Goal: Task Accomplishment & Management: Manage account settings

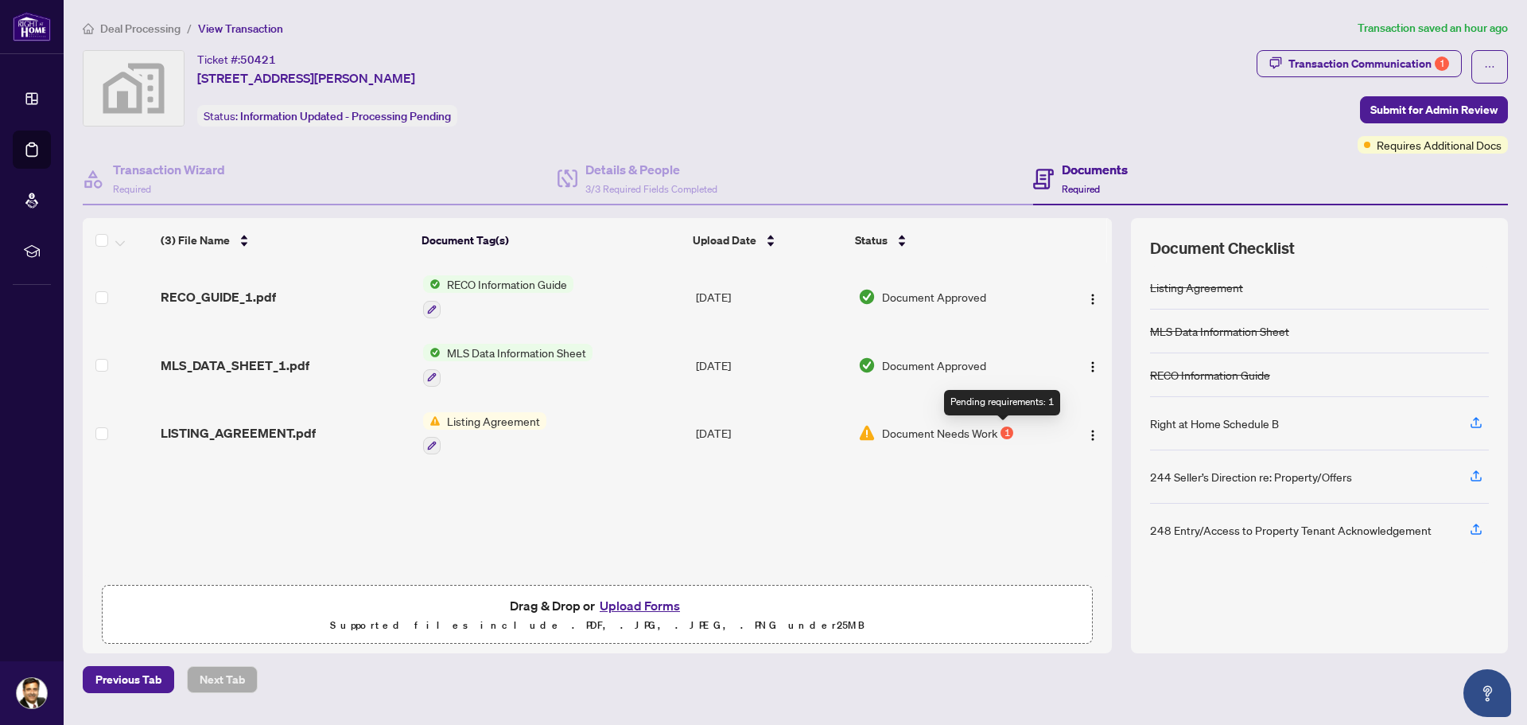
click at [1005, 432] on div "1" at bounding box center [1007, 432] width 13 height 13
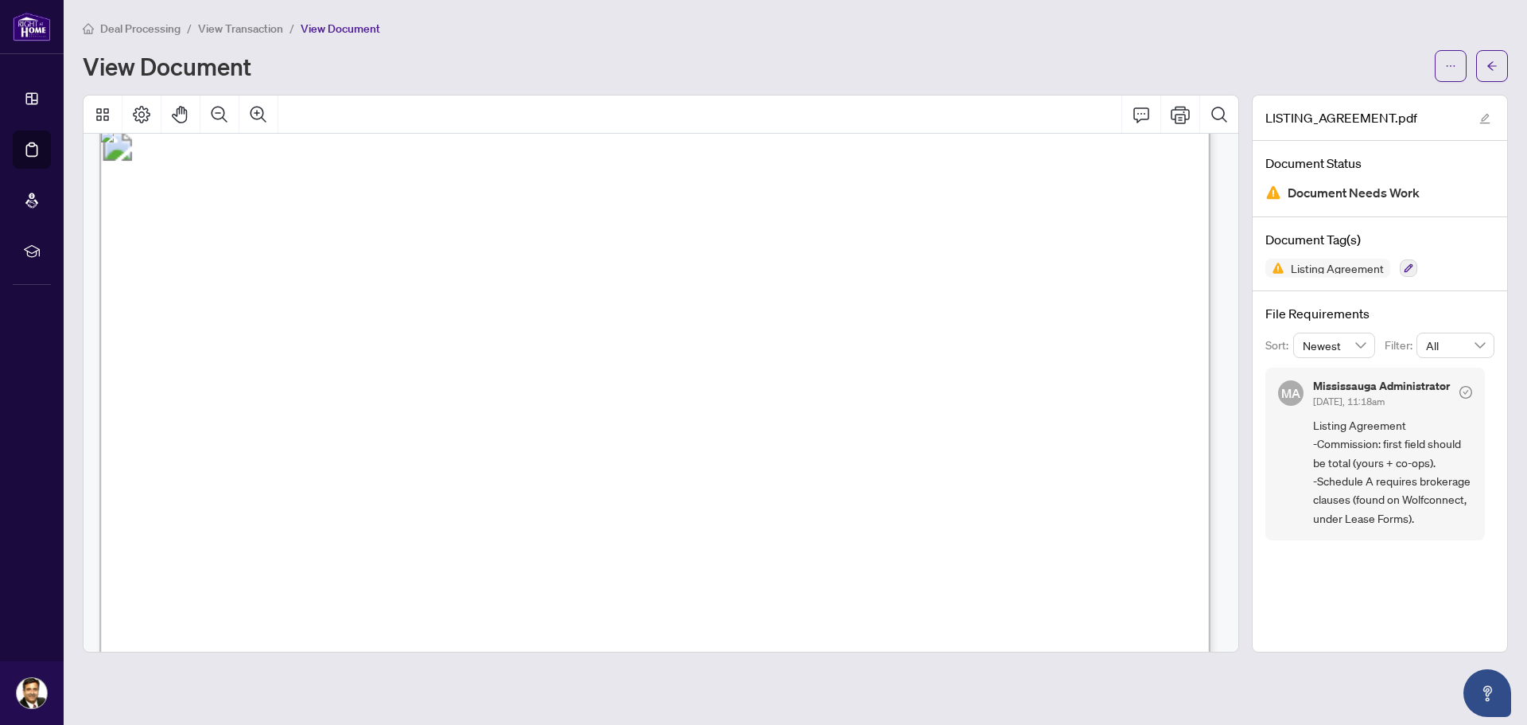
scroll to position [4420, 0]
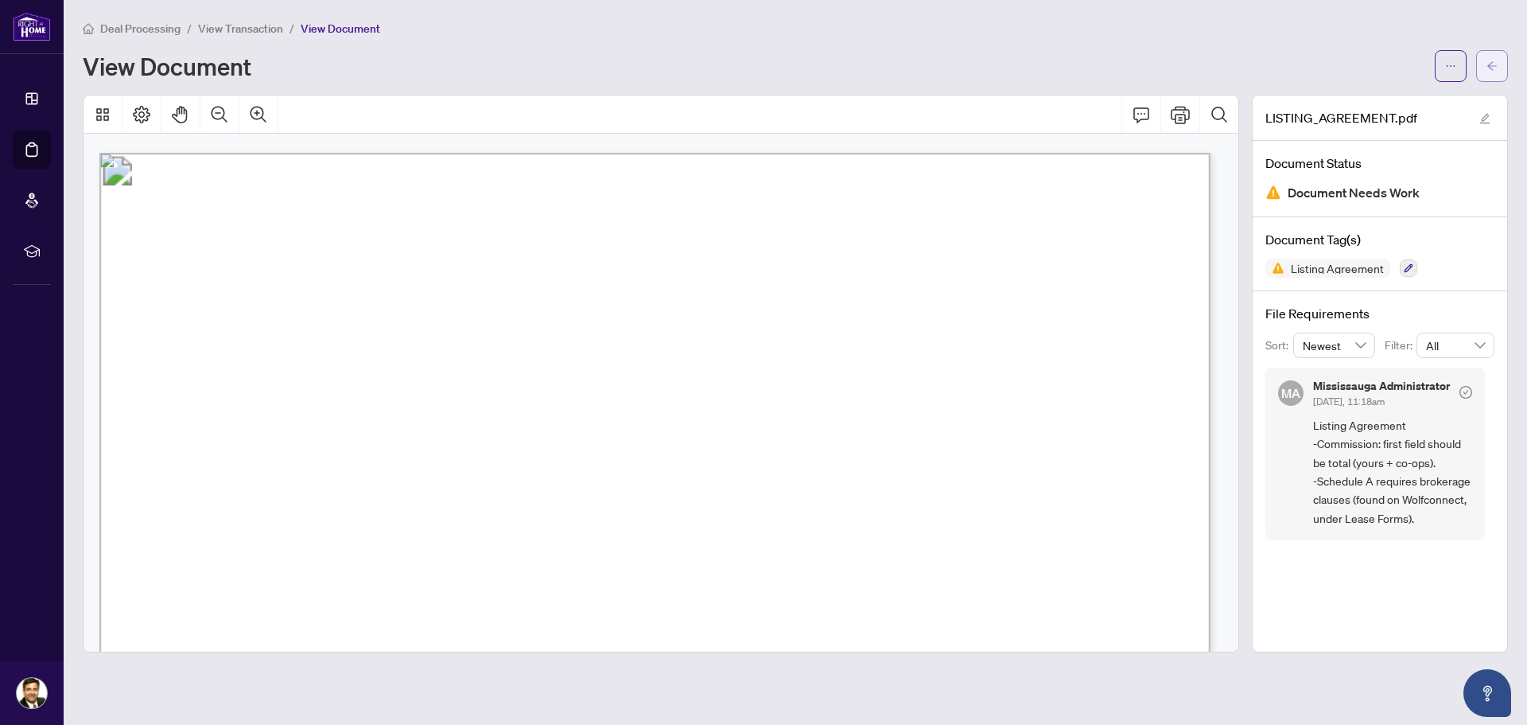
click at [1496, 70] on icon "arrow-left" at bounding box center [1492, 65] width 11 height 11
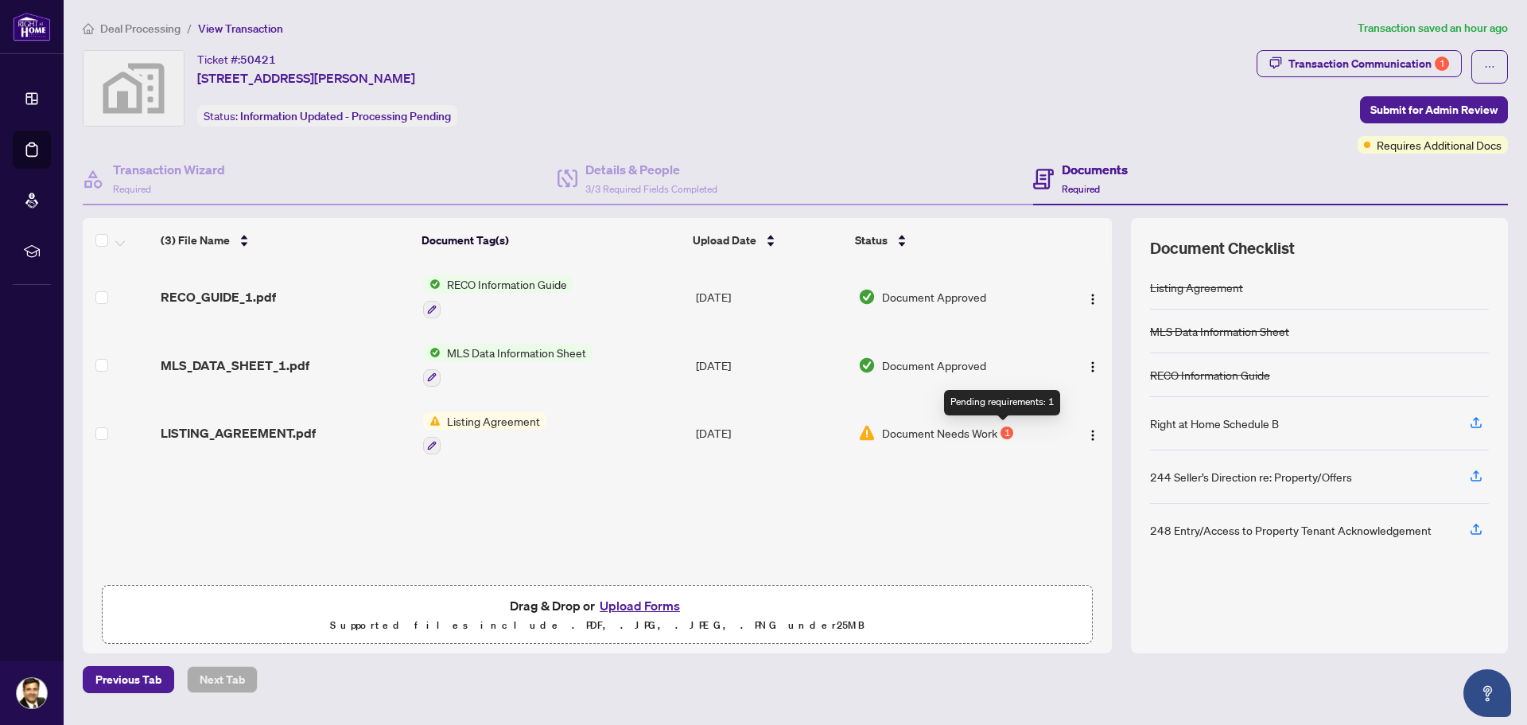
click at [1007, 436] on div "1" at bounding box center [1007, 432] width 13 height 13
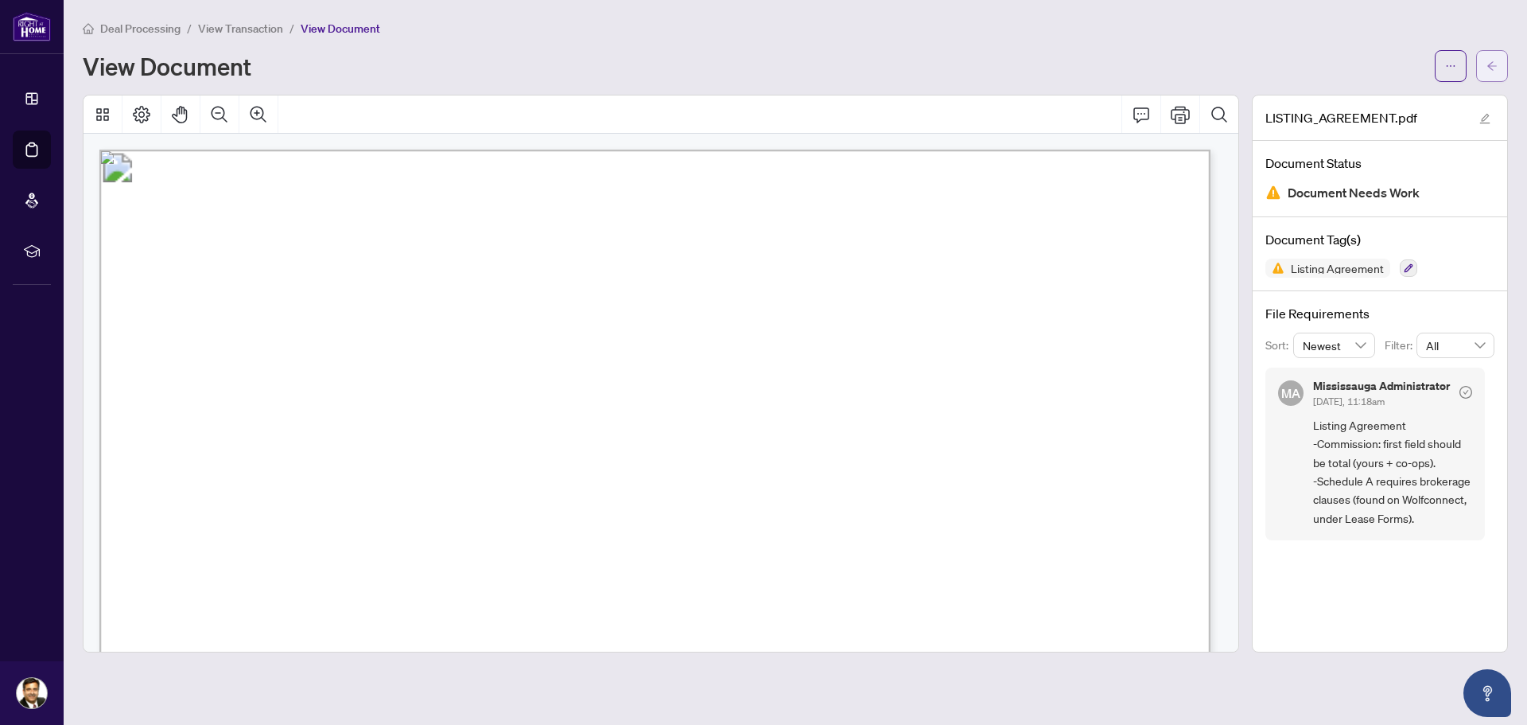
click at [1488, 64] on icon "arrow-left" at bounding box center [1492, 65] width 11 height 11
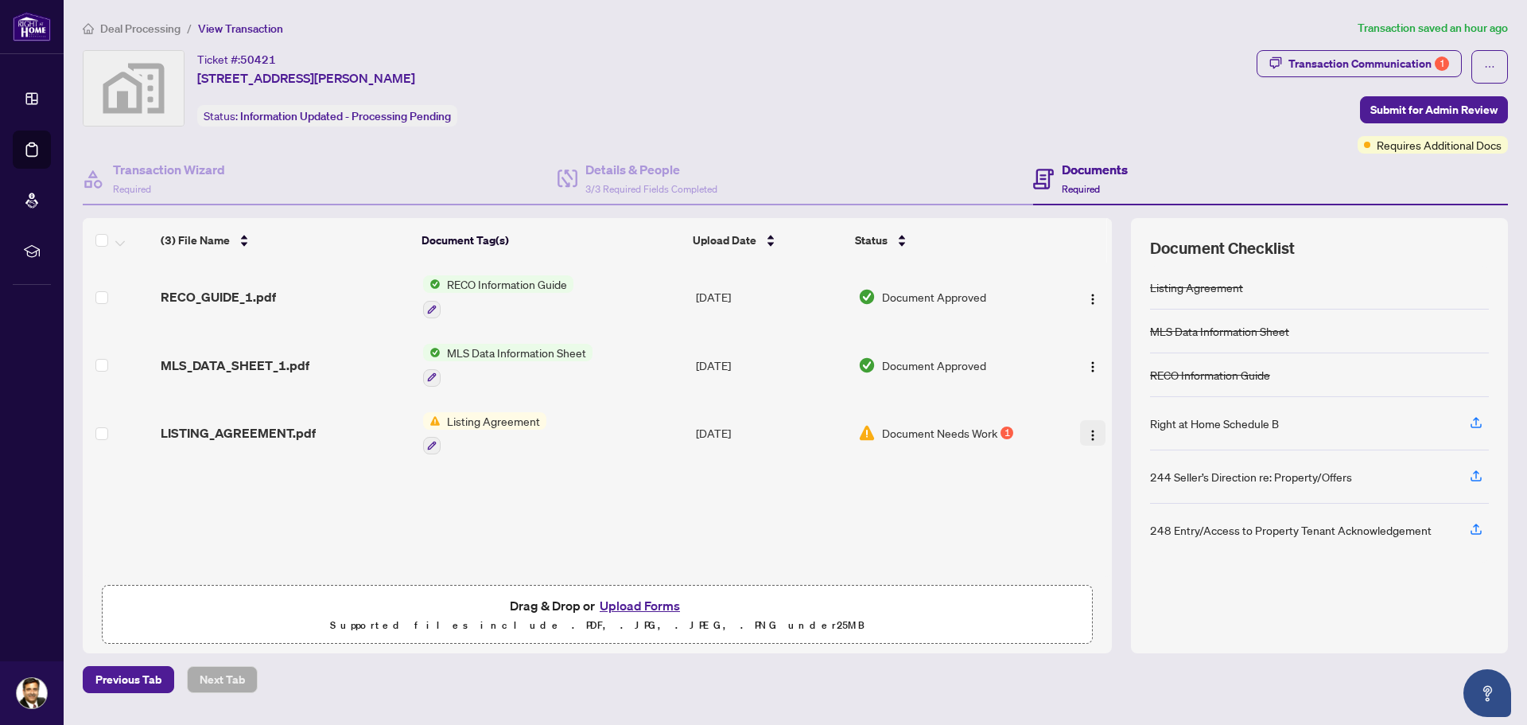
click at [1087, 437] on img "button" at bounding box center [1093, 435] width 13 height 13
click at [427, 446] on icon "button" at bounding box center [432, 446] width 10 height 10
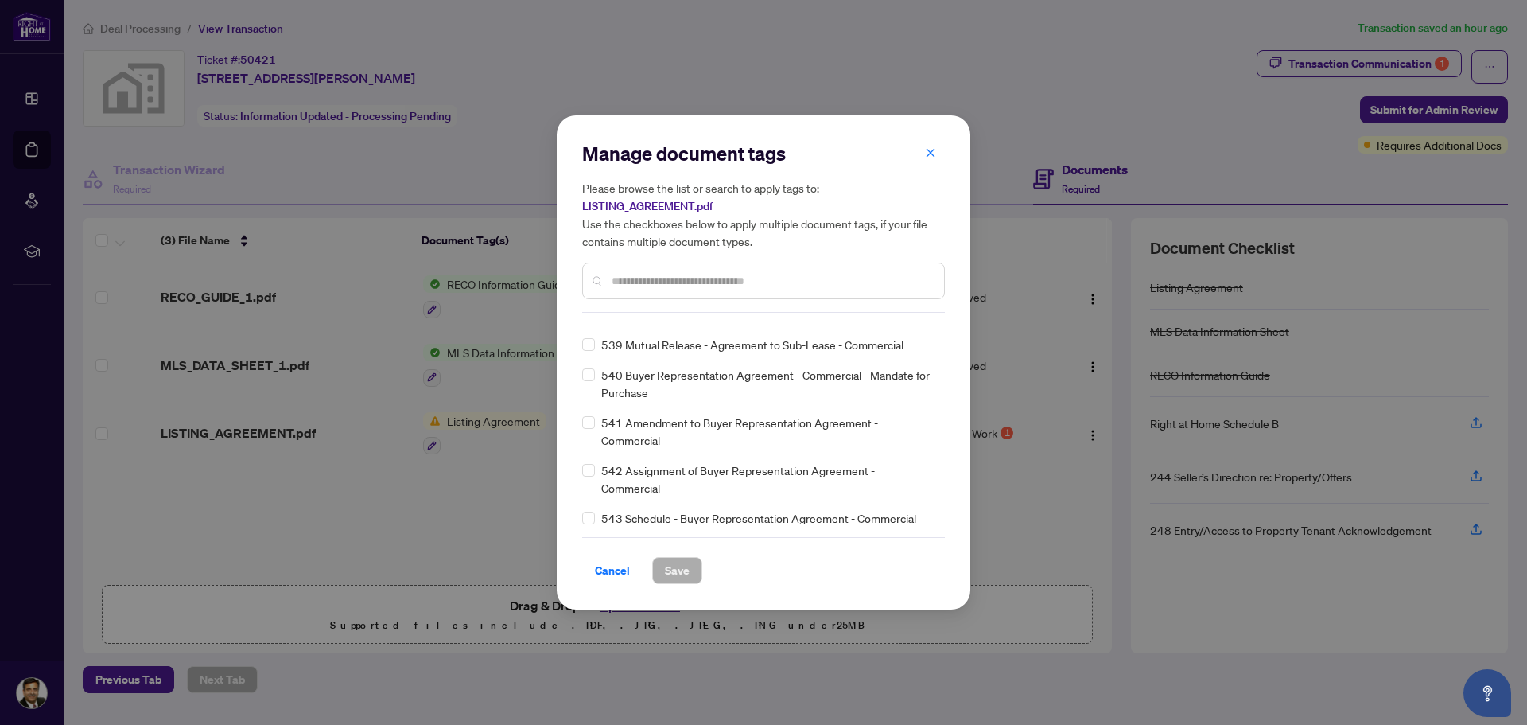
scroll to position [9048, 0]
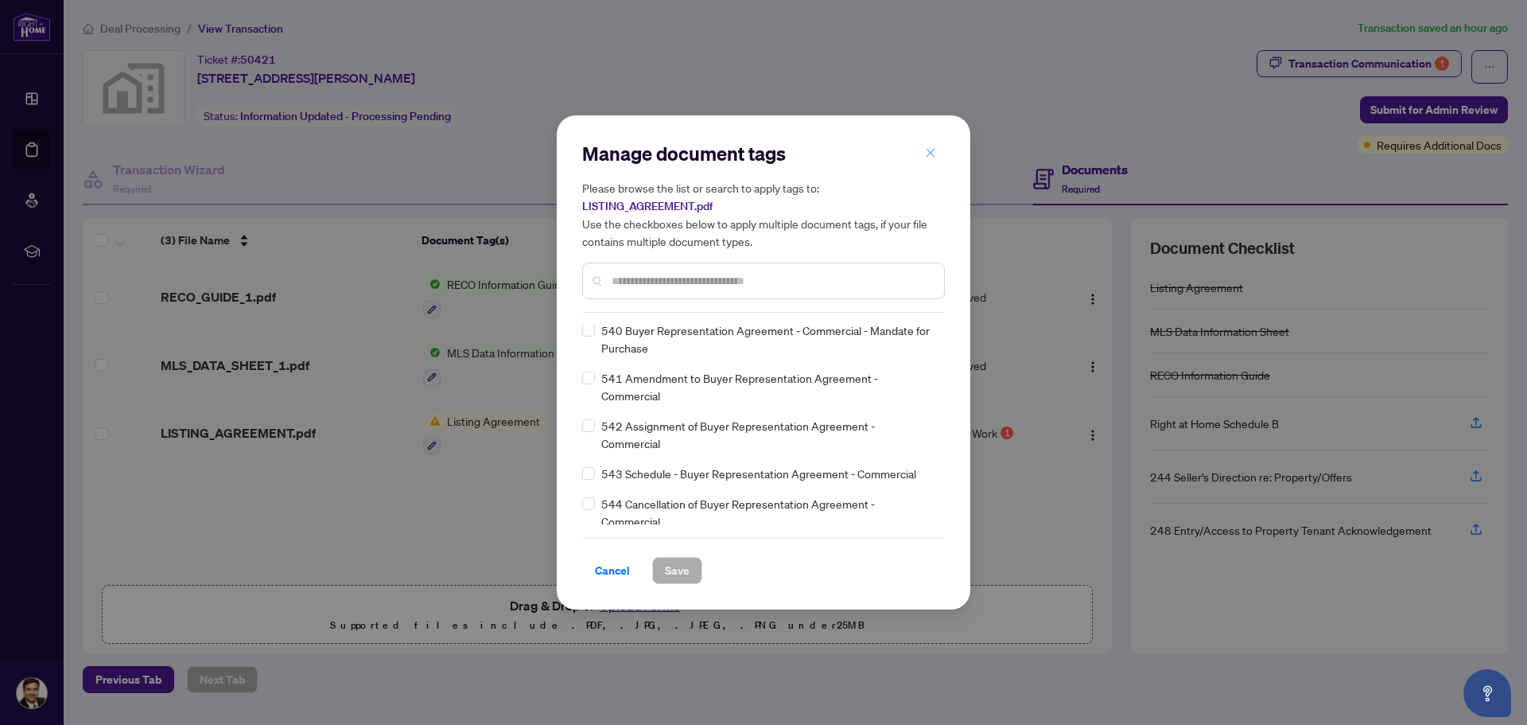
click at [930, 157] on icon "close" at bounding box center [930, 152] width 11 height 11
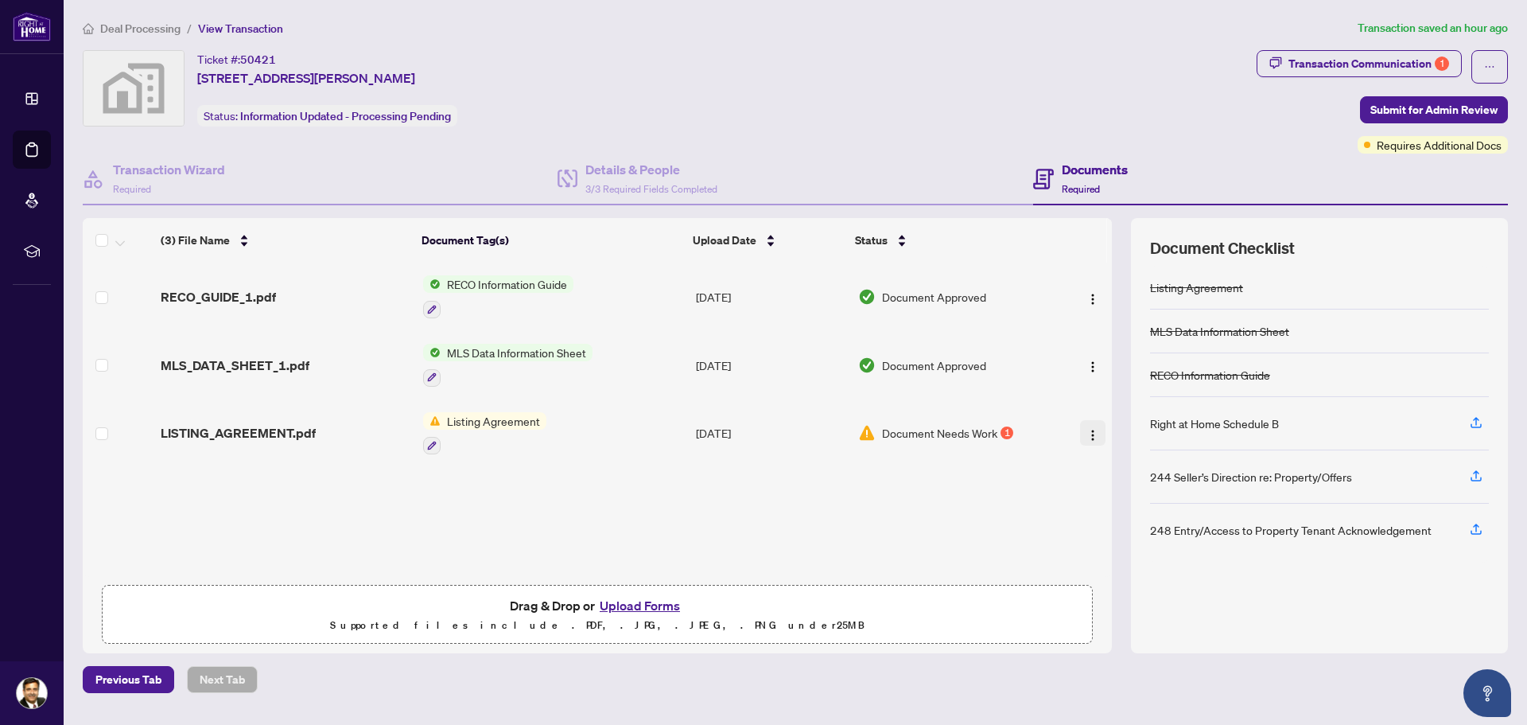
click at [1087, 435] on img "button" at bounding box center [1093, 435] width 13 height 13
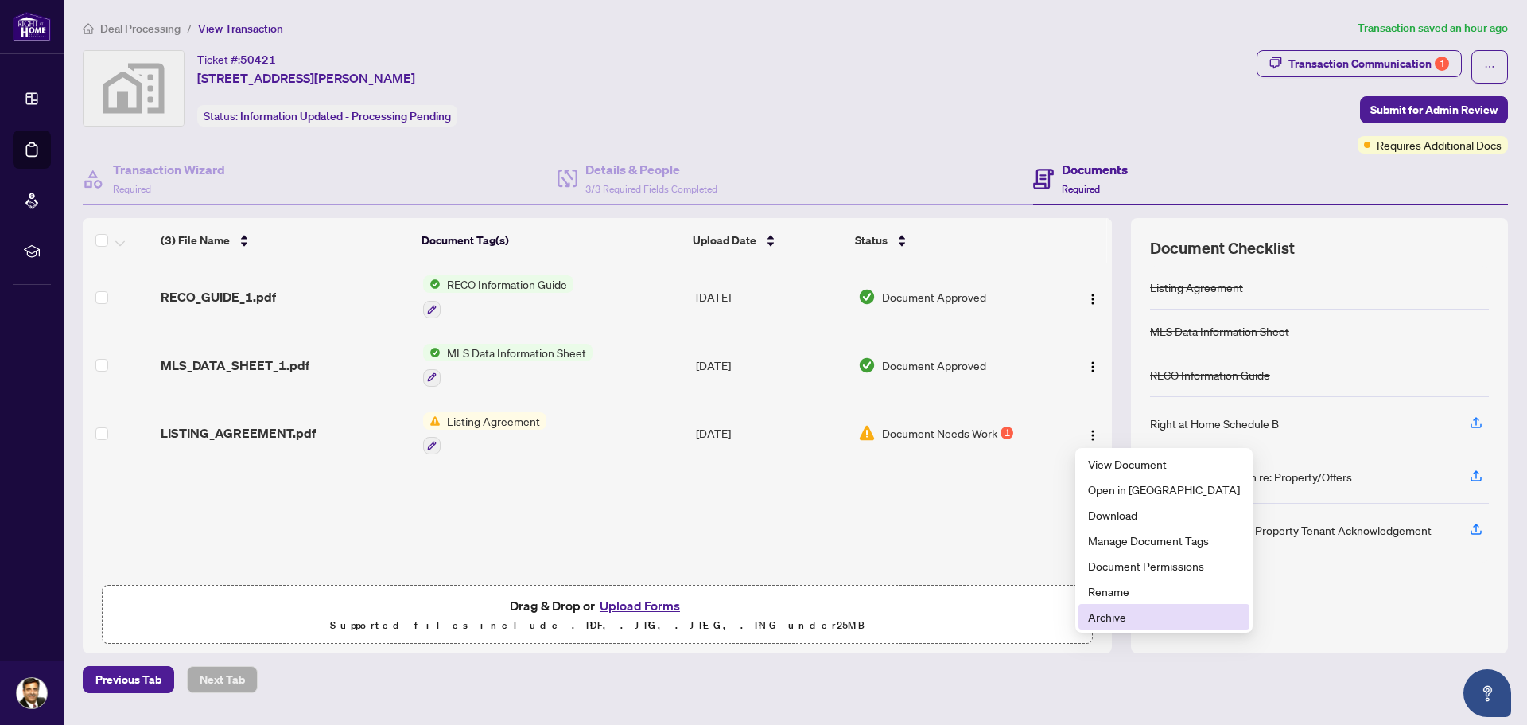
click at [1103, 621] on span "Archive" at bounding box center [1164, 616] width 152 height 17
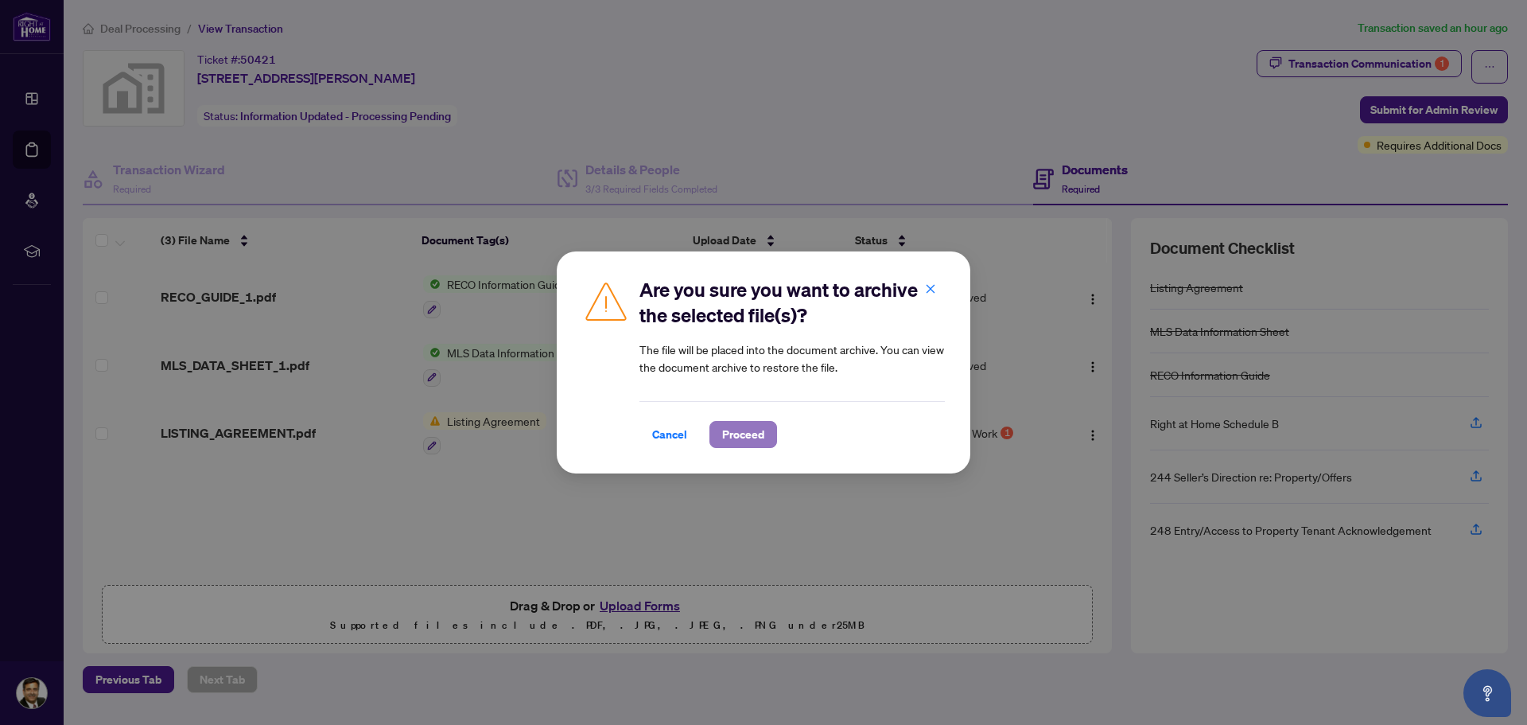
click at [746, 428] on span "Proceed" at bounding box center [743, 434] width 42 height 25
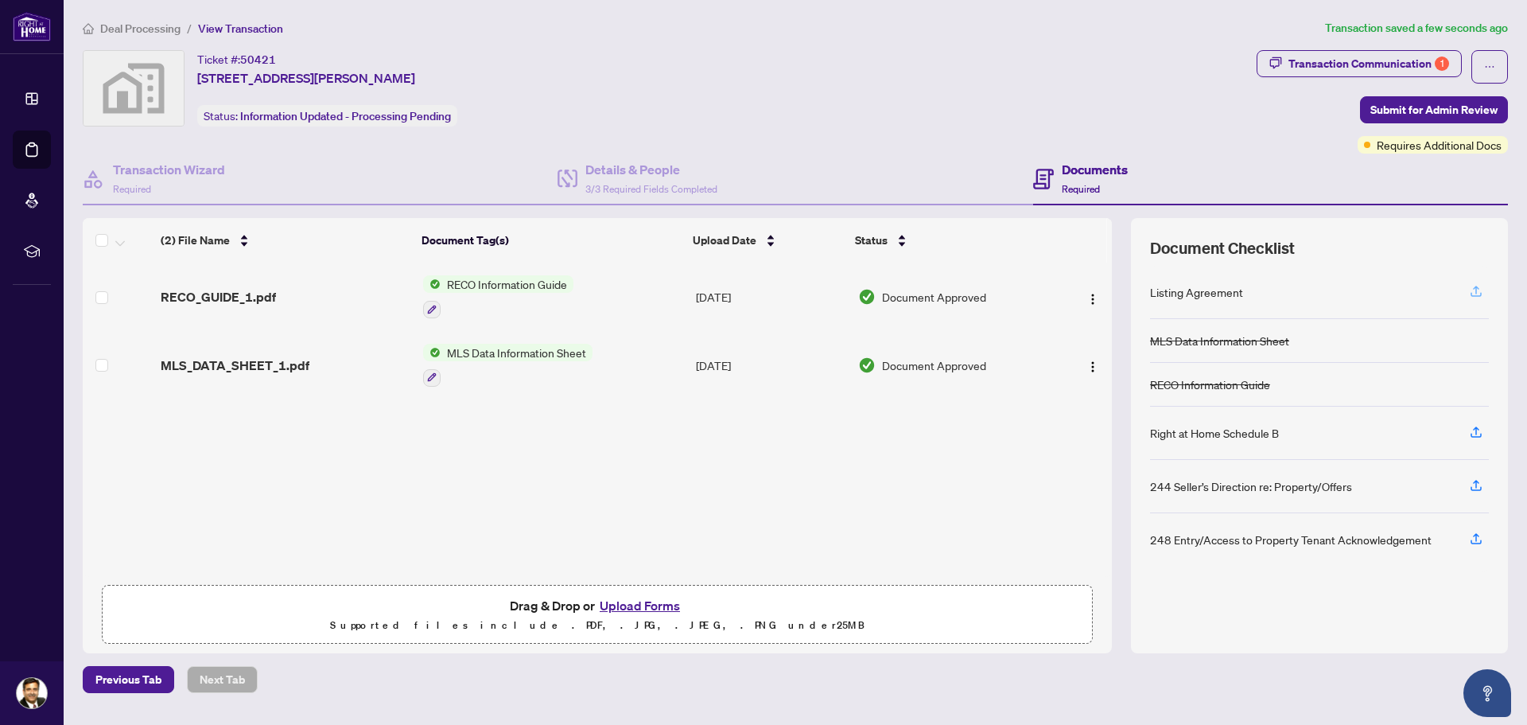
click at [1475, 293] on icon "button" at bounding box center [1476, 291] width 14 height 14
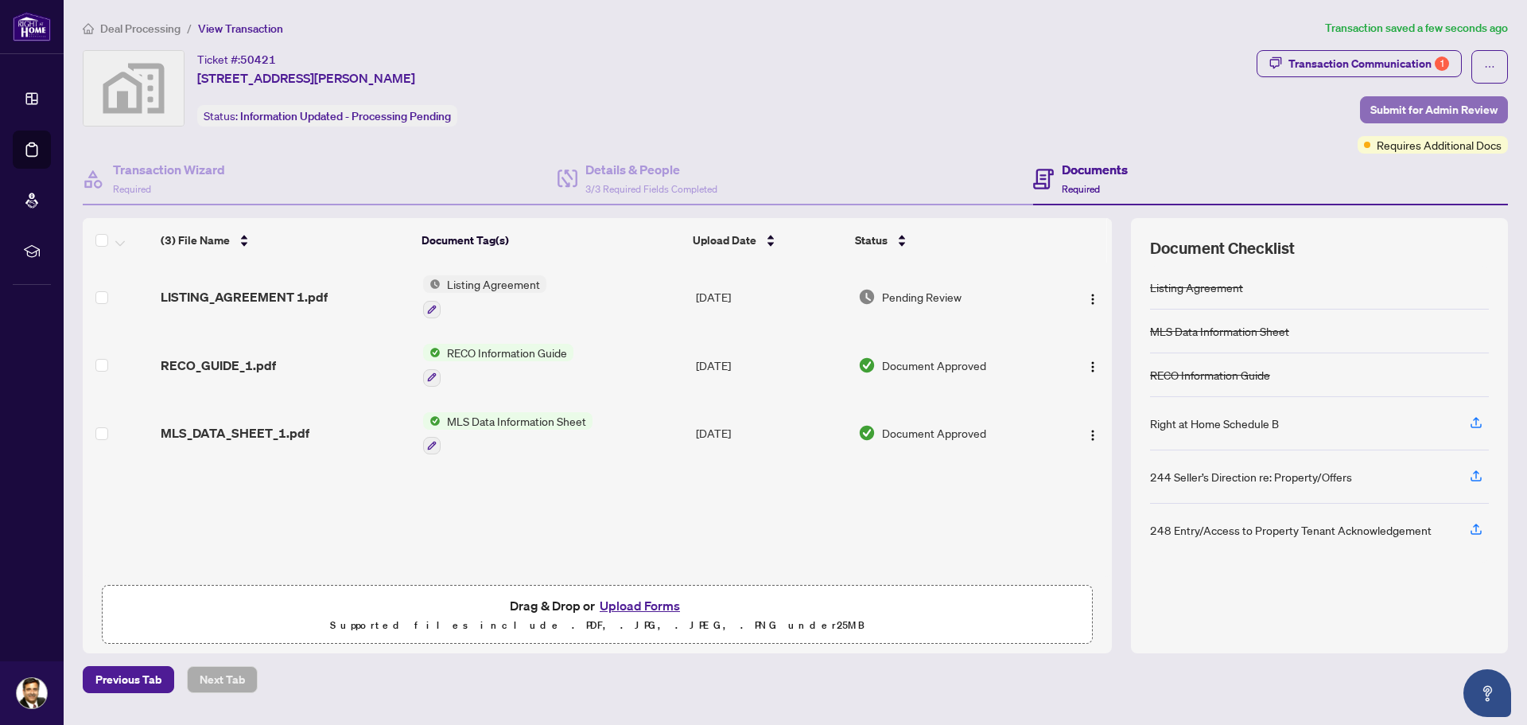
click at [1450, 108] on span "Submit for Admin Review" at bounding box center [1433, 109] width 127 height 25
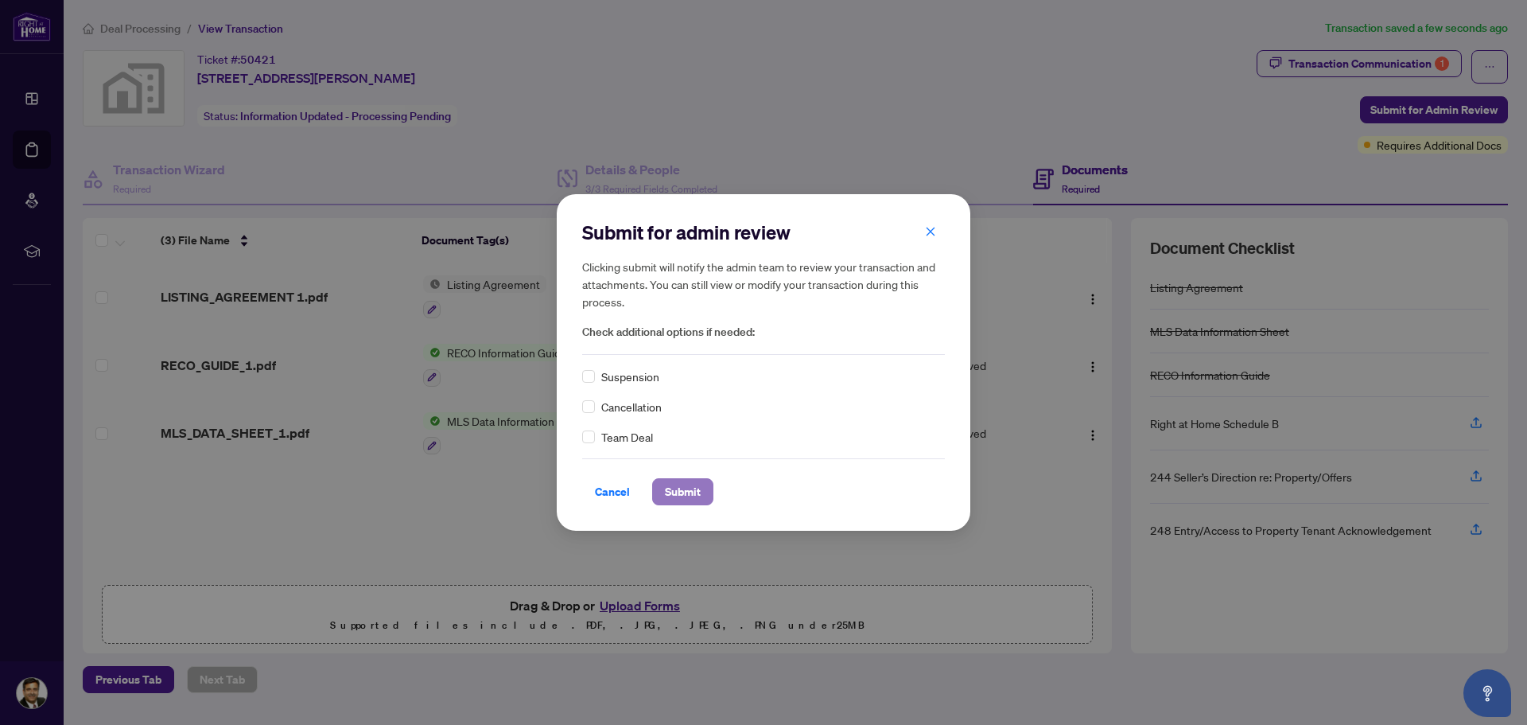
click at [698, 493] on span "Submit" at bounding box center [683, 491] width 36 height 25
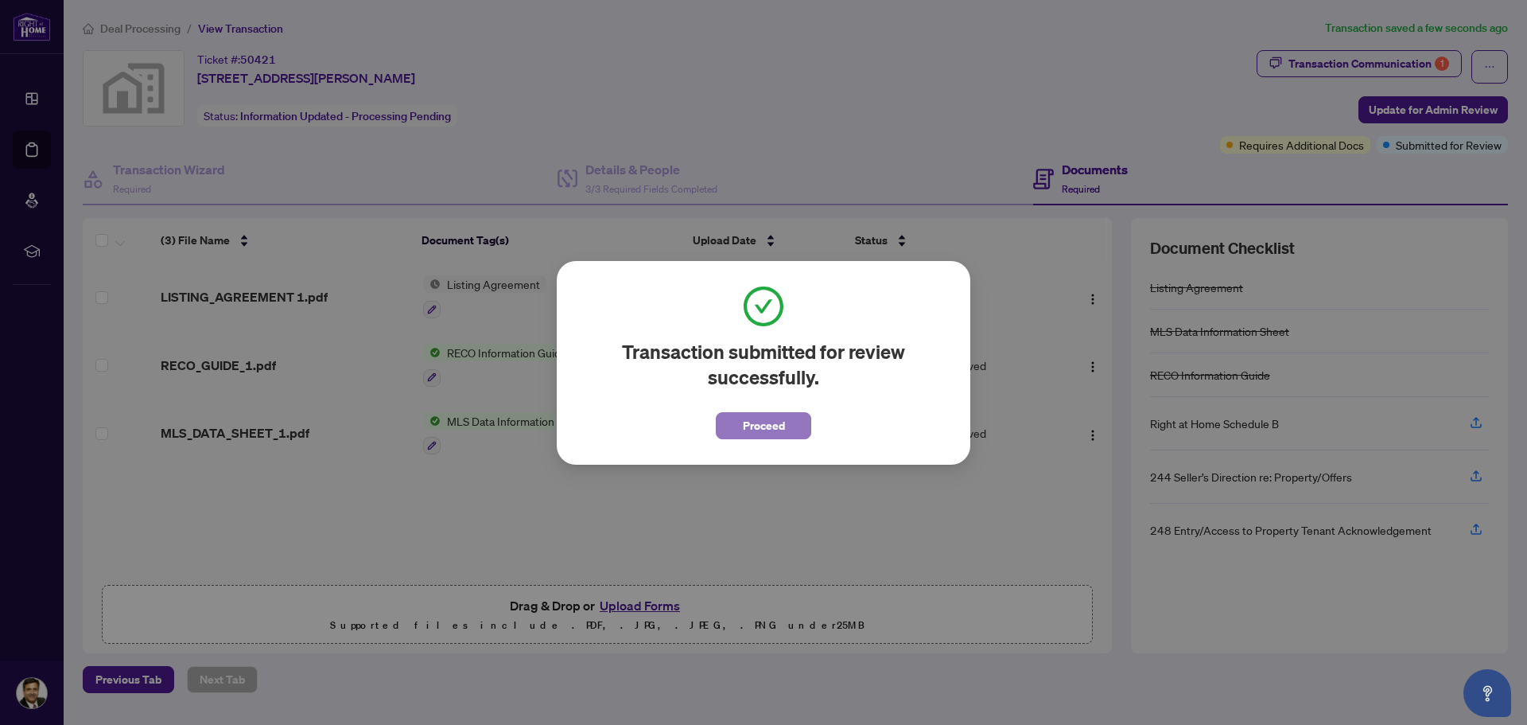
click at [759, 424] on span "Proceed" at bounding box center [764, 425] width 42 height 25
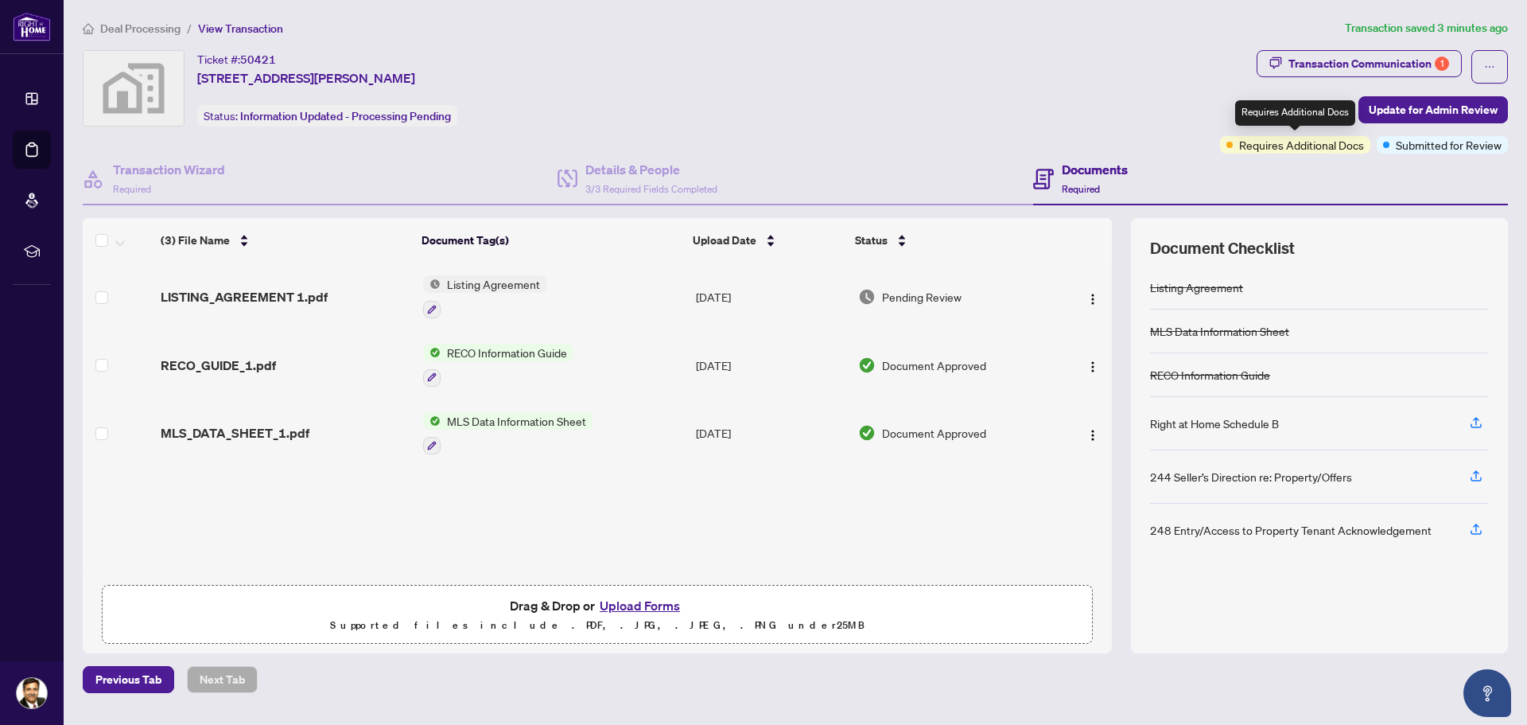
click at [1318, 144] on span "Requires Additional Docs" at bounding box center [1301, 144] width 125 height 17
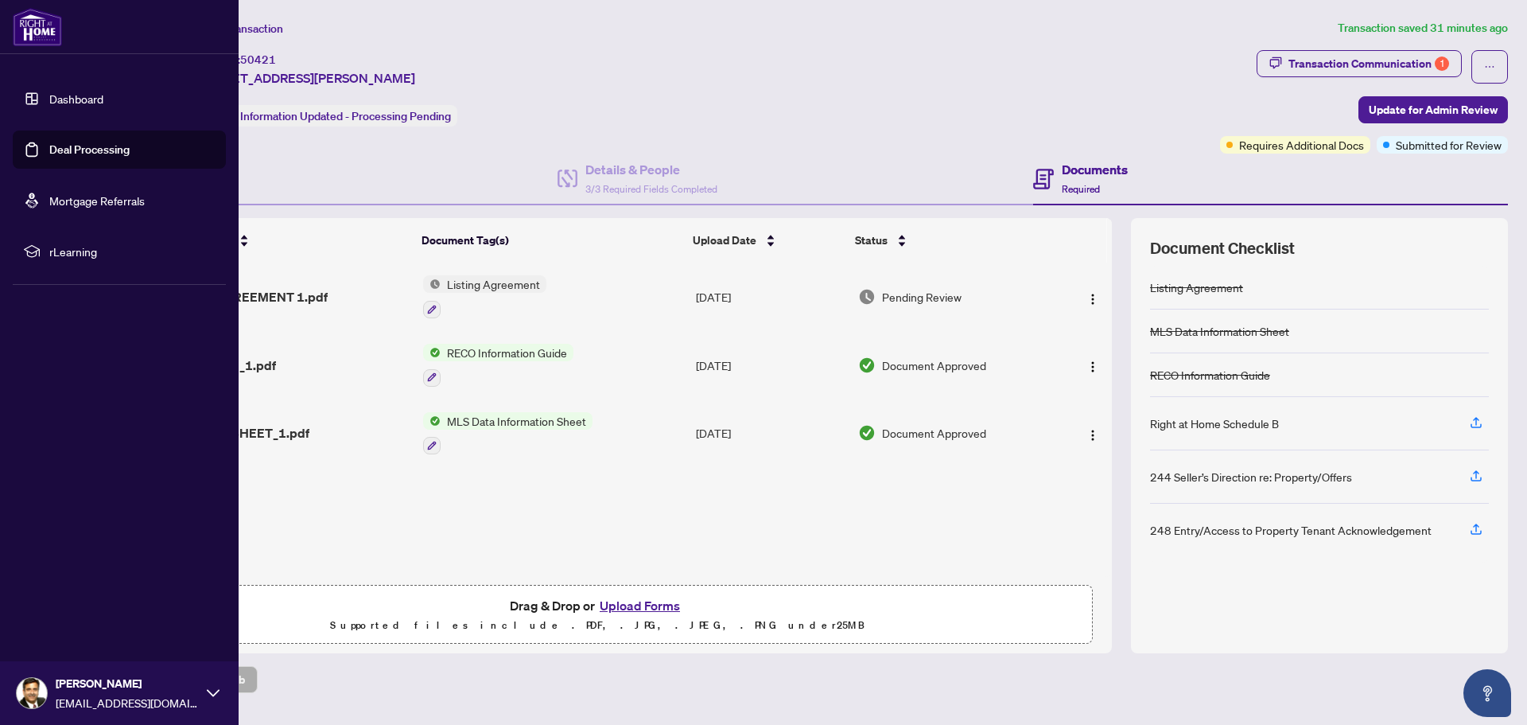
click at [82, 99] on link "Dashboard" at bounding box center [76, 98] width 54 height 14
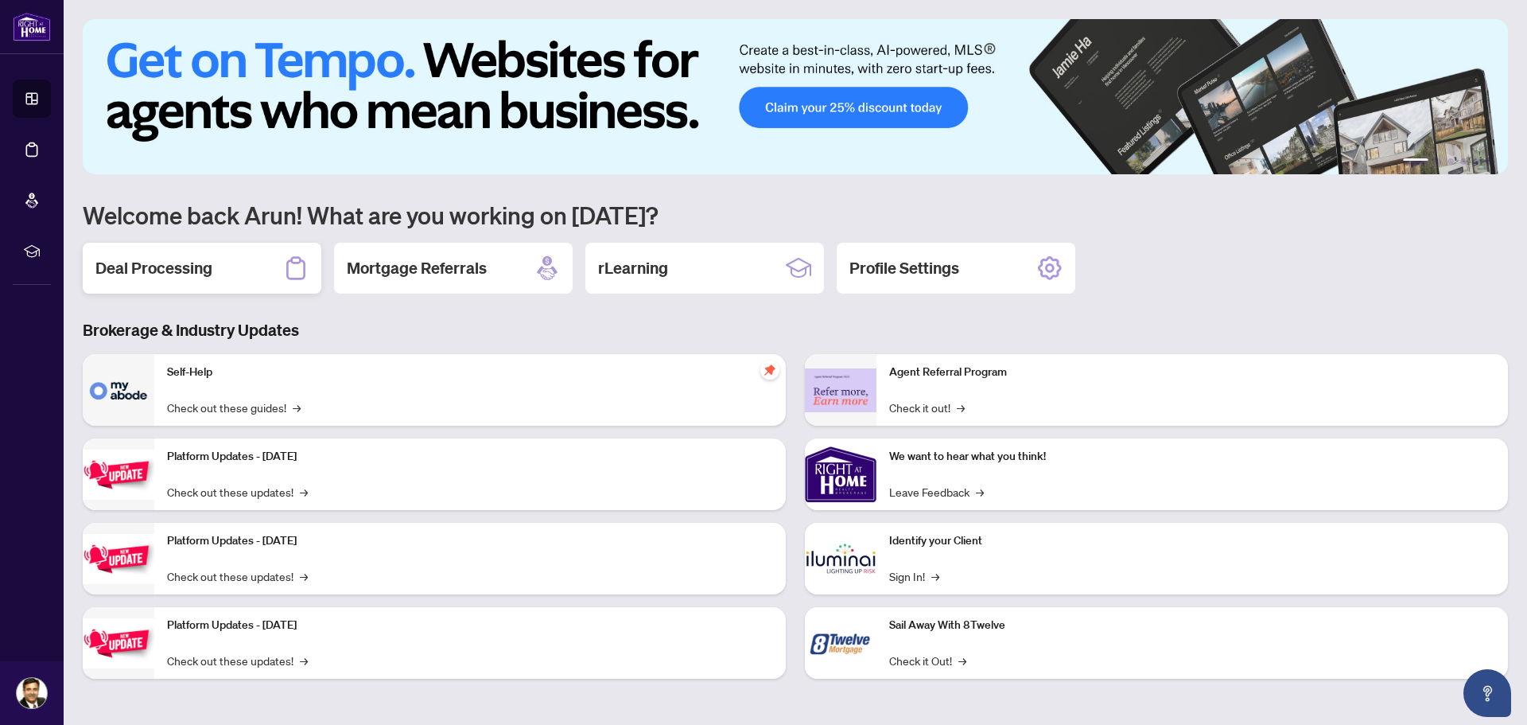
click at [235, 274] on div "Deal Processing" at bounding box center [202, 268] width 239 height 51
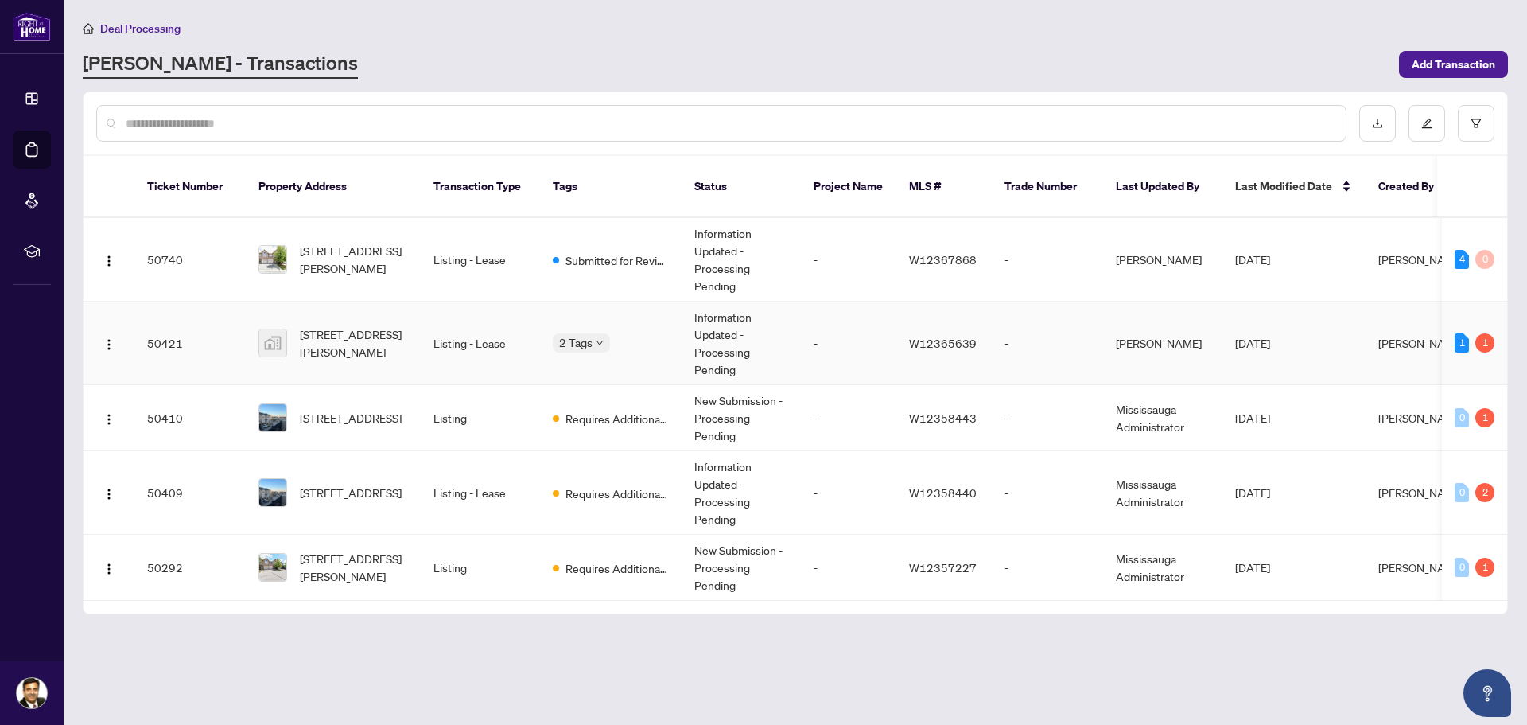
click at [391, 353] on td "3803-38 Annie Craig Dr unit 3803, Etobicoke, Toronto, Ontario M8V 0G9, Canada" at bounding box center [333, 343] width 175 height 84
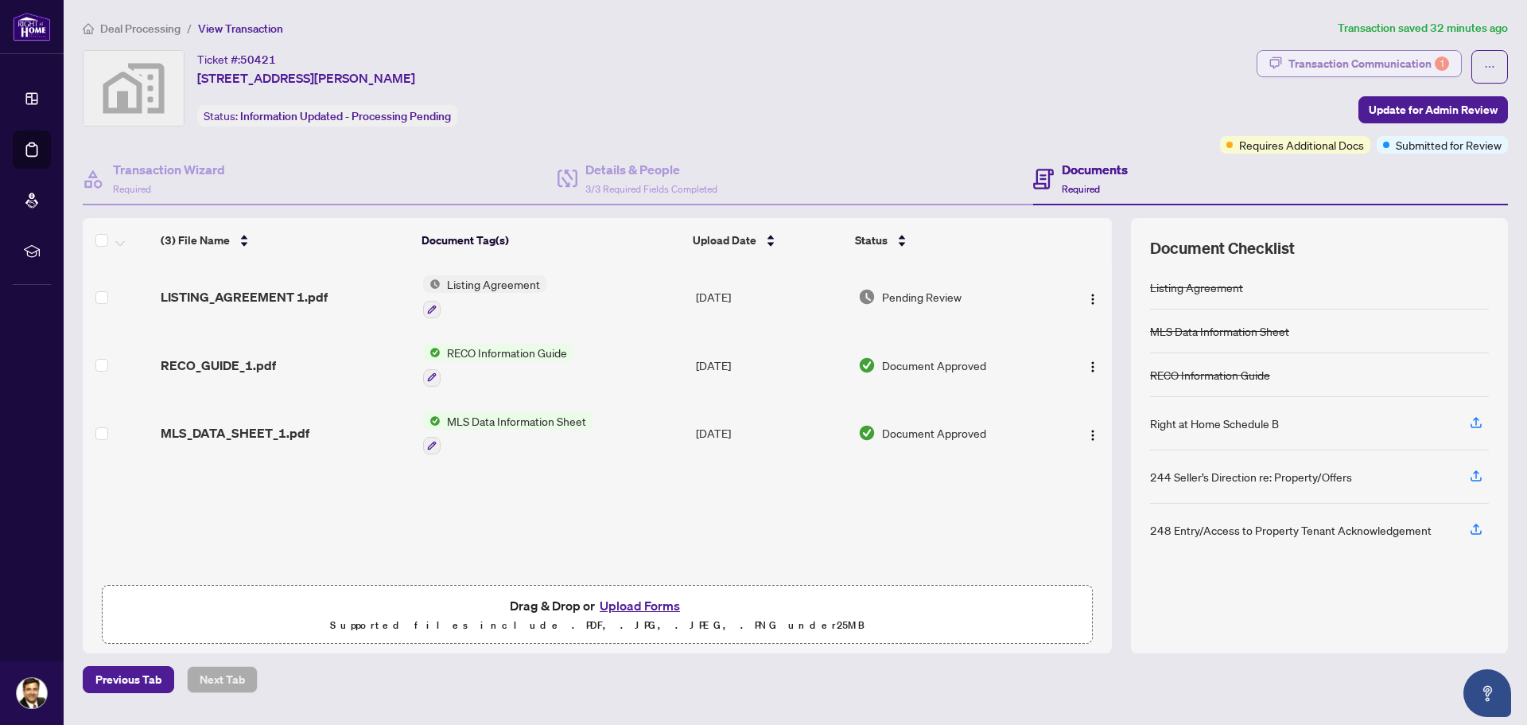
click at [1364, 62] on div "Transaction Communication 1" at bounding box center [1369, 63] width 161 height 25
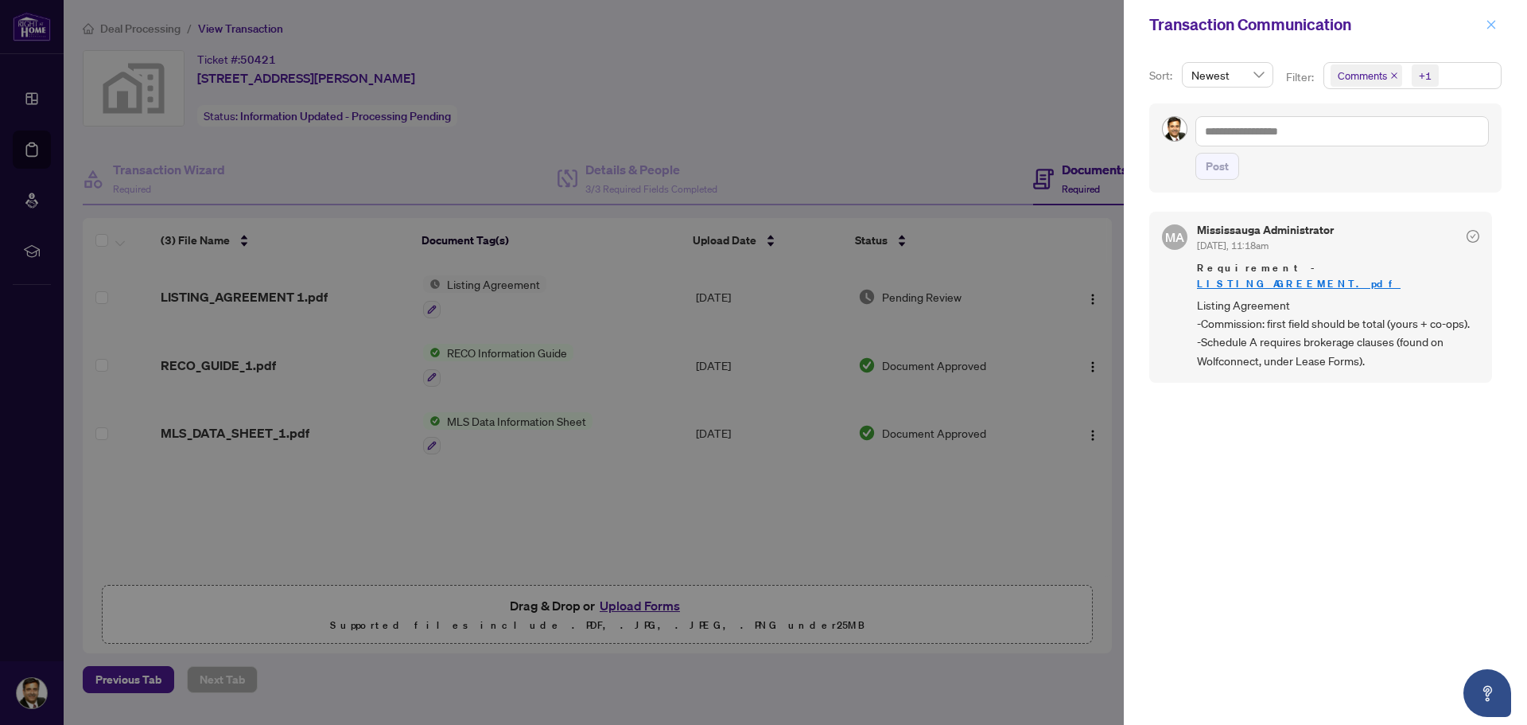
click at [1491, 23] on icon "close" at bounding box center [1491, 24] width 11 height 11
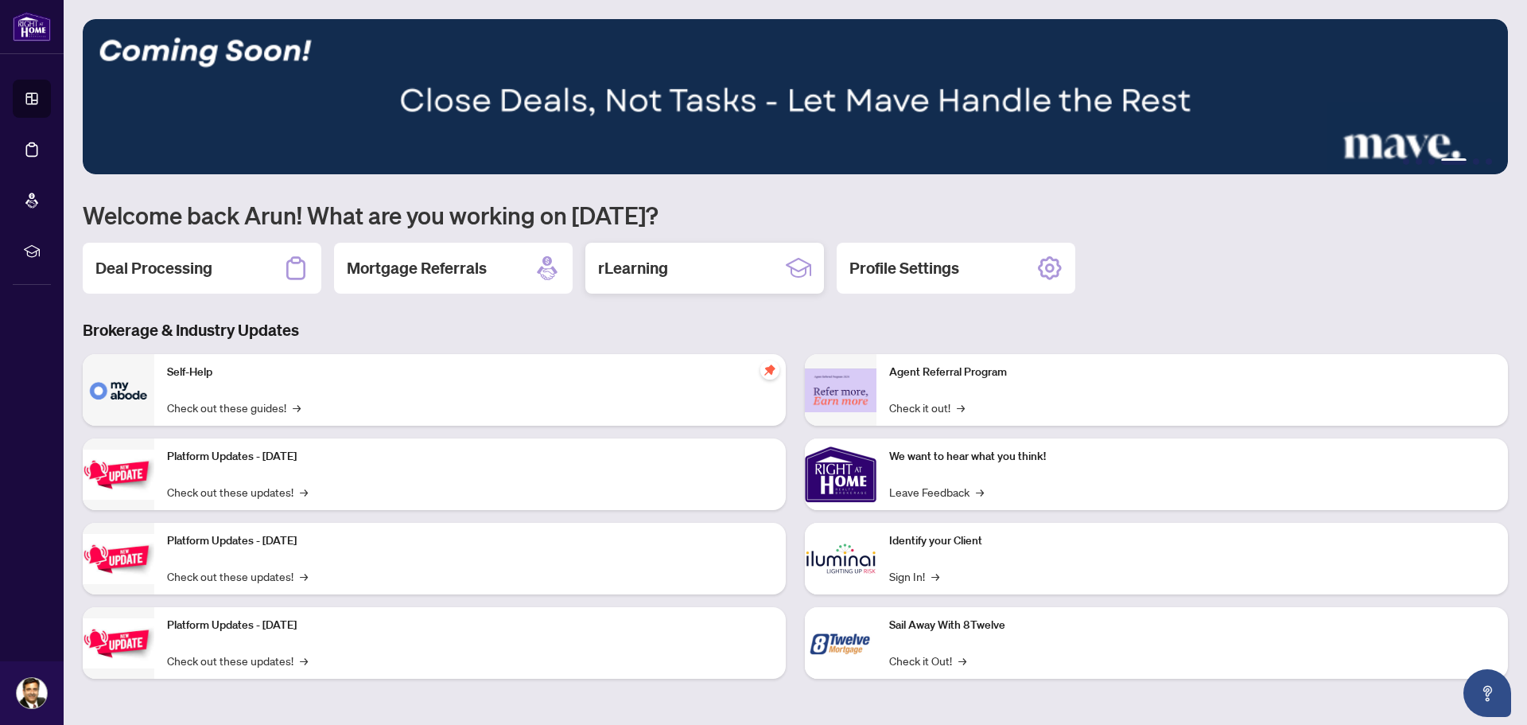
click at [653, 266] on h2 "rLearning" at bounding box center [633, 268] width 70 height 22
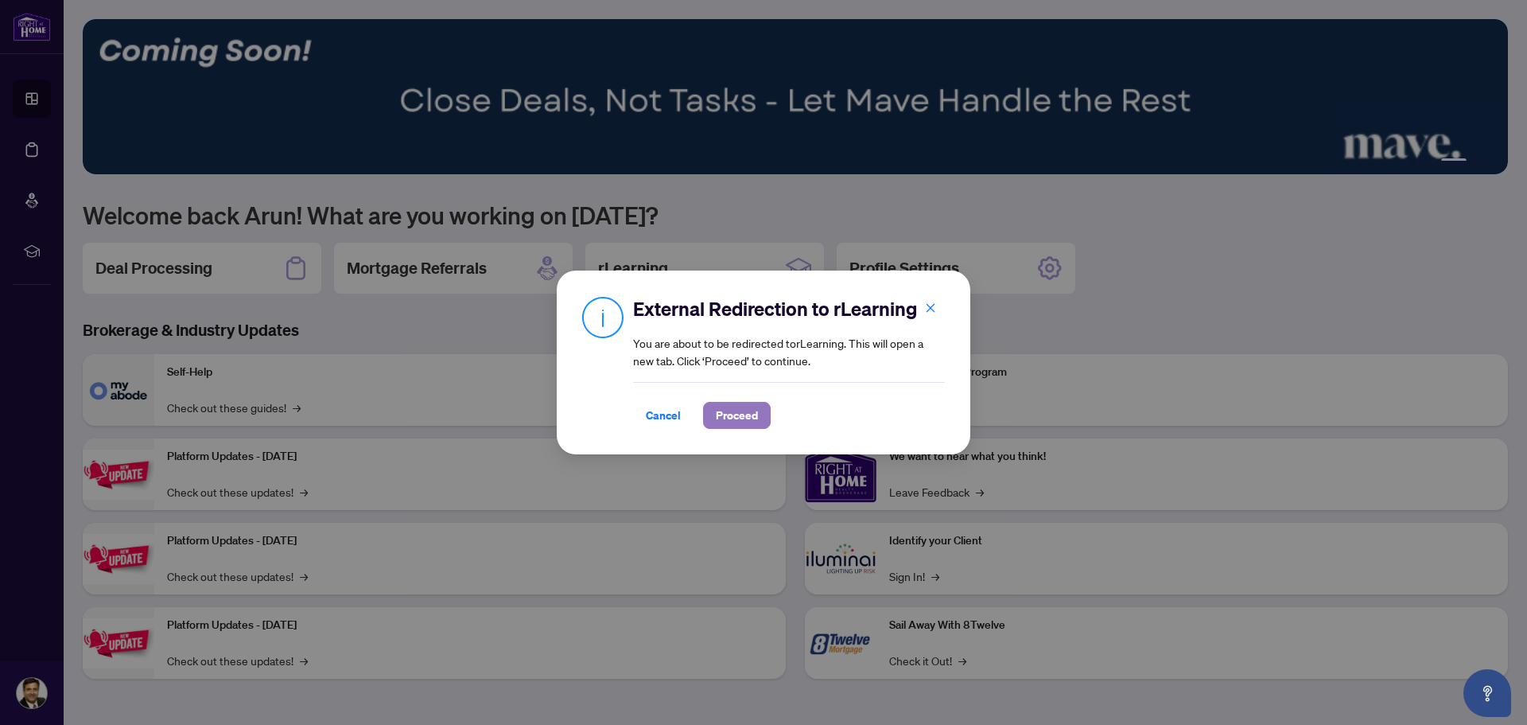
click at [717, 418] on span "Proceed" at bounding box center [737, 414] width 42 height 25
